Goal: Navigation & Orientation: Go to known website

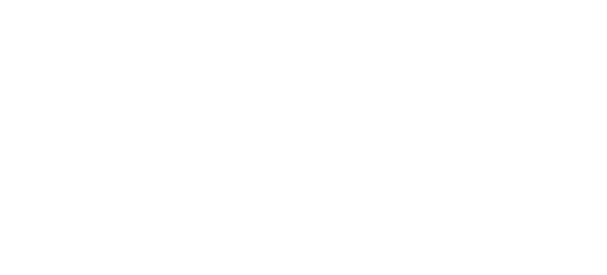
drag, startPoint x: 588, startPoint y: 188, endPoint x: 536, endPoint y: 97, distance: 105.1
click at [536, 0] on html at bounding box center [303, 0] width 607 height 0
